Goal: Task Accomplishment & Management: Complete application form

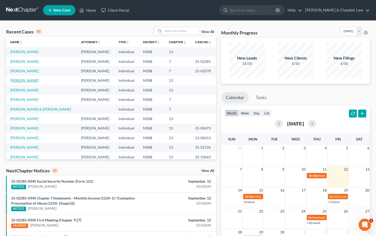
click at [28, 80] on link "[PERSON_NAME]" at bounding box center [24, 80] width 28 height 4
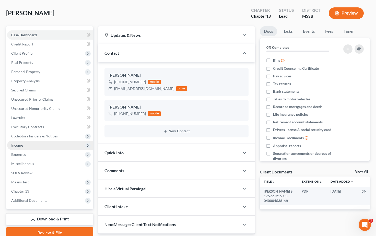
scroll to position [25, 0]
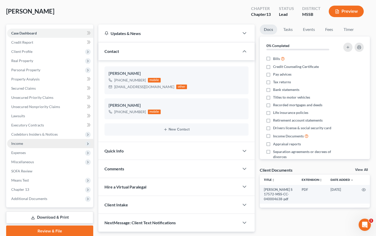
click at [25, 144] on span "Income" at bounding box center [50, 143] width 86 height 9
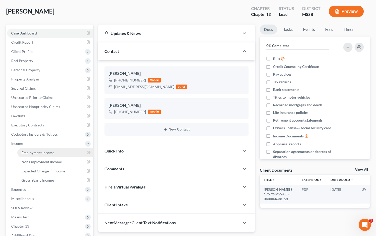
click at [36, 155] on span "Employment Income" at bounding box center [37, 153] width 33 height 4
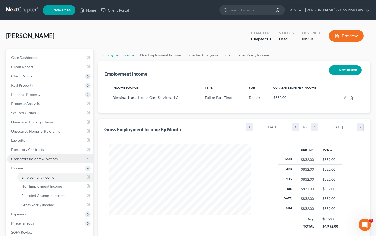
scroll to position [91, 153]
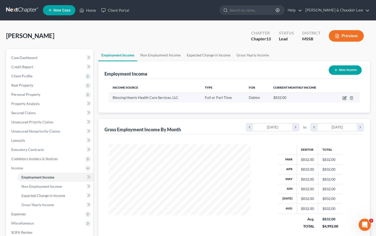
click at [345, 98] on icon "button" at bounding box center [345, 97] width 2 height 2
select select "0"
select select "25"
select select "3"
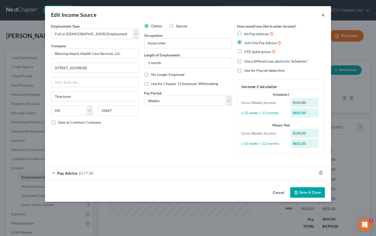
click at [323, 15] on button "×" at bounding box center [324, 15] width 4 height 6
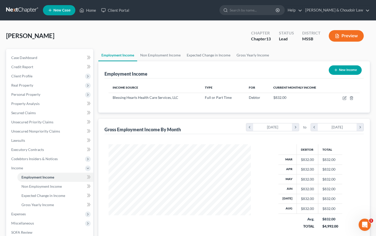
click at [17, 8] on link at bounding box center [22, 10] width 33 height 9
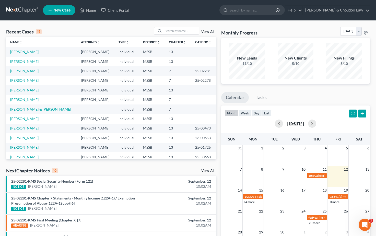
scroll to position [0, 1]
click at [24, 90] on link "[PERSON_NAME]" at bounding box center [24, 90] width 28 height 4
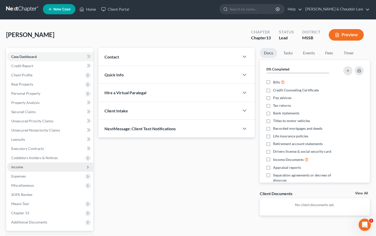
scroll to position [1, 0]
click at [36, 167] on span "Income" at bounding box center [50, 167] width 86 height 9
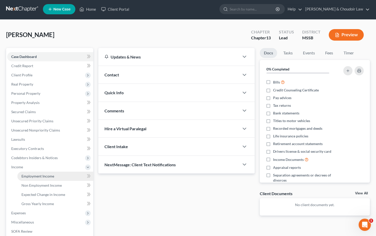
click at [37, 176] on span "Employment Income" at bounding box center [37, 176] width 33 height 4
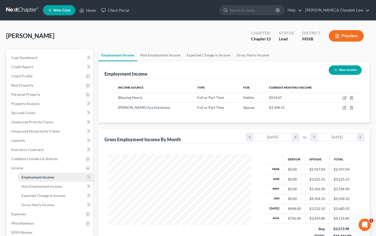
scroll to position [91, 153]
click at [22, 11] on link at bounding box center [22, 10] width 33 height 9
